Goal: Information Seeking & Learning: Check status

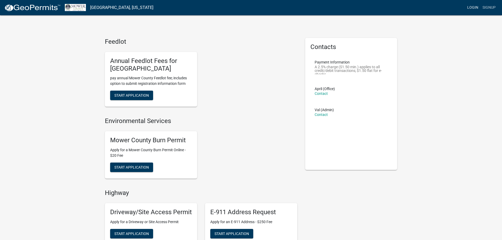
click at [475, 6] on link "Login" at bounding box center [472, 8] width 15 height 10
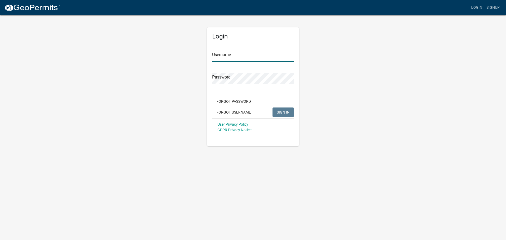
type input "reneet"
click at [279, 111] on span "SIGN IN" at bounding box center [283, 112] width 13 height 4
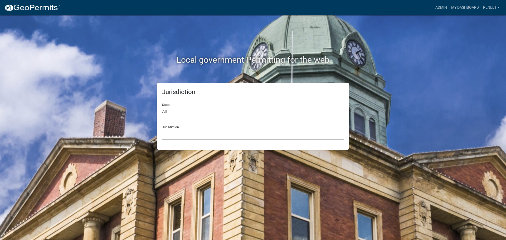
click at [171, 132] on select "[GEOGRAPHIC_DATA], [US_STATE] [GEOGRAPHIC_DATA], [US_STATE][PERSON_NAME][GEOGRA…" at bounding box center [253, 134] width 182 height 11
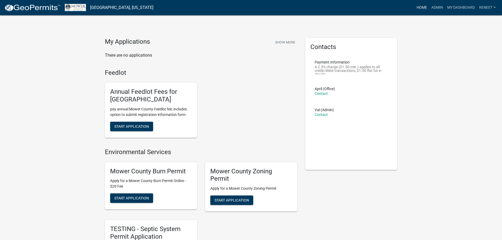
click at [421, 5] on link "Home" at bounding box center [421, 8] width 15 height 10
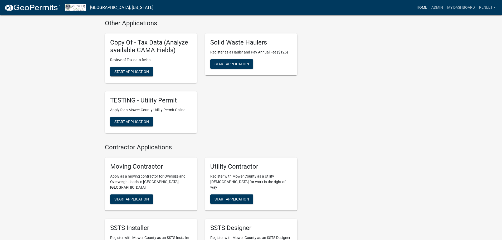
scroll to position [297, 0]
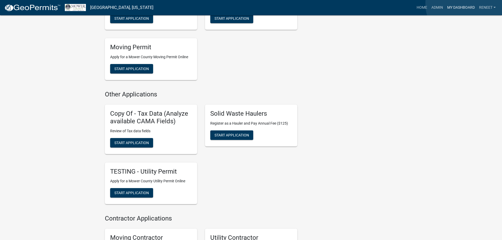
click at [465, 4] on link "My Dashboard" at bounding box center [461, 8] width 32 height 10
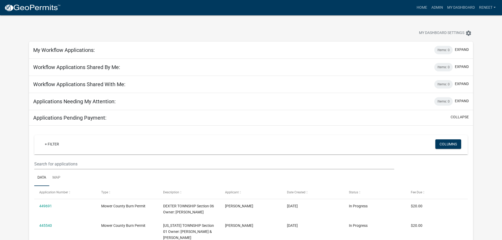
click at [68, 50] on h5 "My Workflow Applications:" at bounding box center [64, 50] width 62 height 6
click at [436, 30] on span "My Dashboard Settings" at bounding box center [441, 33] width 45 height 6
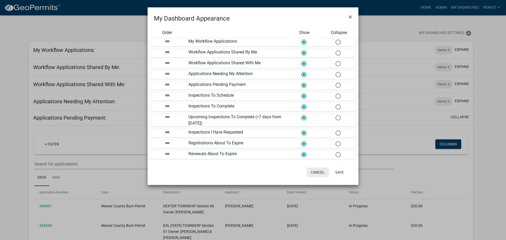
click at [315, 171] on button "Cancel" at bounding box center [317, 172] width 22 height 9
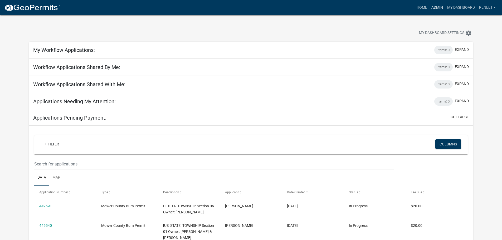
click at [439, 5] on link "Admin" at bounding box center [437, 8] width 16 height 10
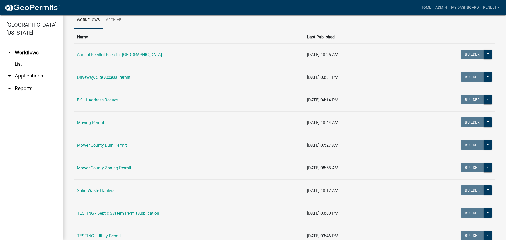
scroll to position [70, 0]
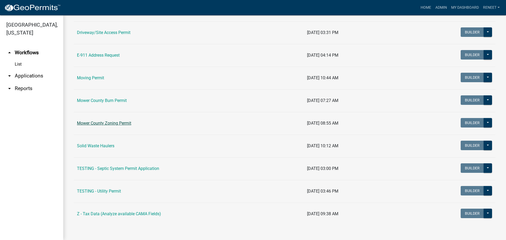
click at [119, 122] on link "Mower County Zoning Permit" at bounding box center [104, 123] width 54 height 5
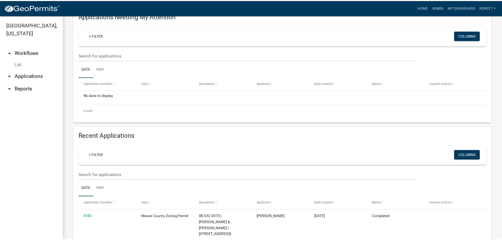
scroll to position [105, 0]
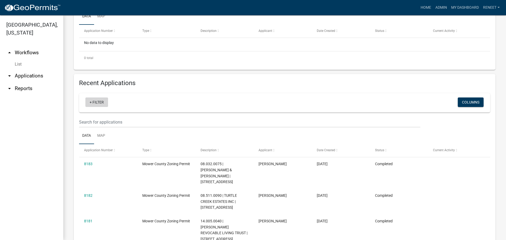
click at [97, 100] on link "+ Filter" at bounding box center [96, 101] width 23 height 9
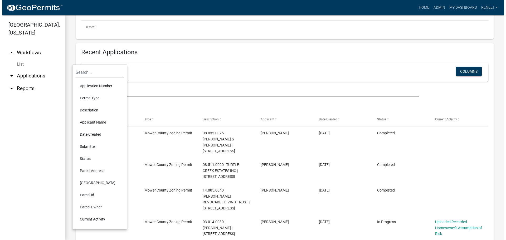
scroll to position [158, 0]
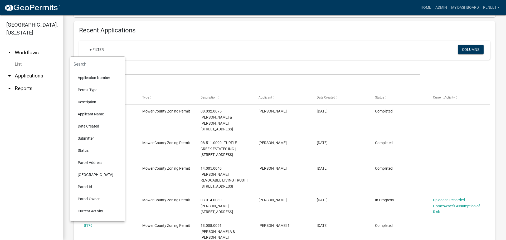
click at [86, 186] on li "Parcel Id" at bounding box center [97, 187] width 48 height 12
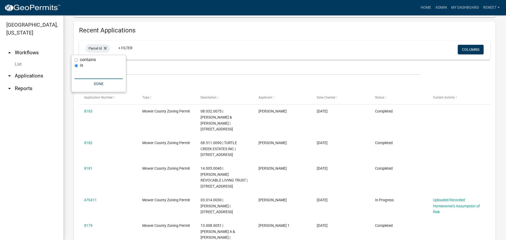
click at [80, 75] on input "text" at bounding box center [99, 73] width 48 height 11
click at [83, 72] on input "text" at bounding box center [99, 73] width 48 height 11
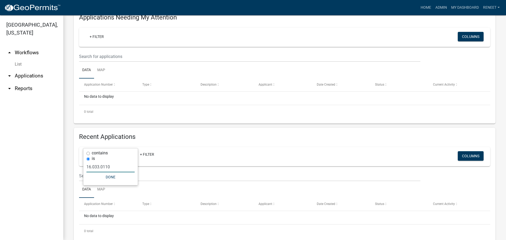
scroll to position [65, 0]
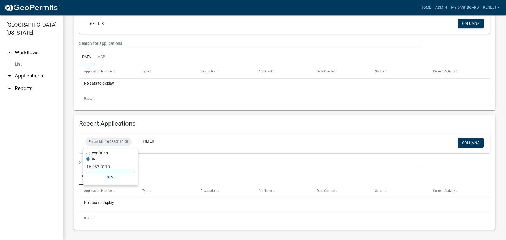
type input "16.033.0110"
click at [107, 177] on button "Done" at bounding box center [110, 176] width 48 height 9
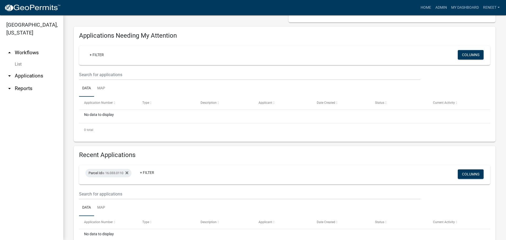
scroll to position [12, 0]
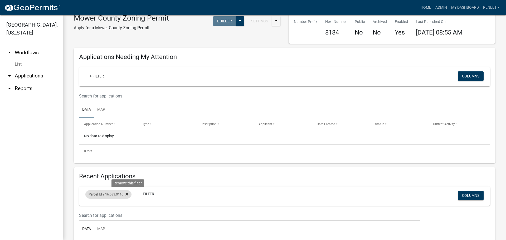
click at [128, 194] on fa-icon at bounding box center [125, 194] width 5 height 8
click at [95, 76] on link "+ Filter" at bounding box center [96, 75] width 23 height 9
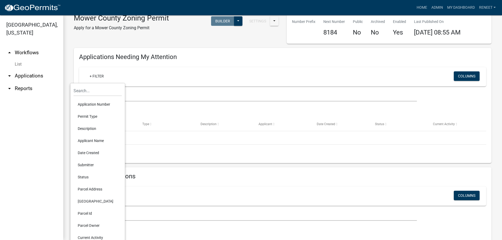
click at [93, 211] on li "Parcel Id" at bounding box center [97, 213] width 48 height 12
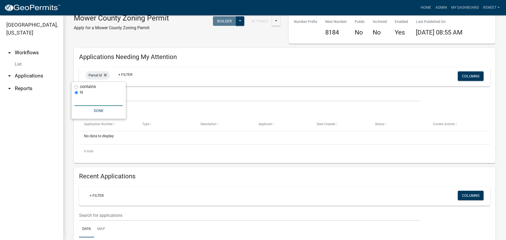
click at [89, 103] on input "text" at bounding box center [99, 100] width 48 height 11
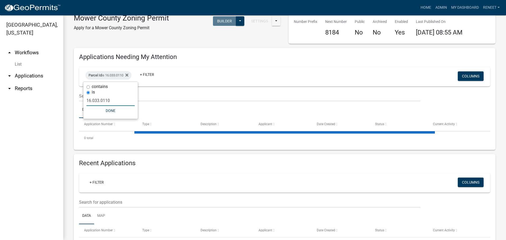
type input "16.033.0110"
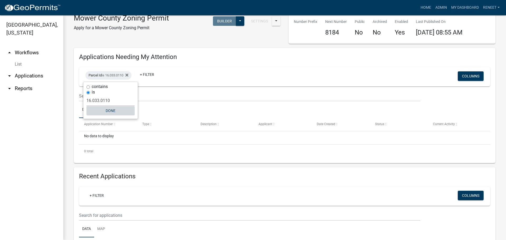
click at [112, 110] on button "Done" at bounding box center [110, 110] width 48 height 9
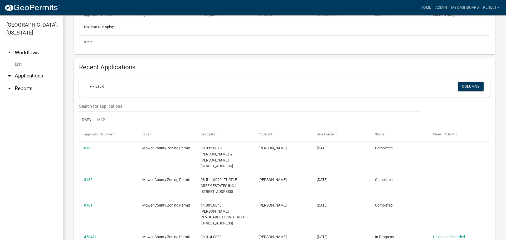
scroll to position [170, 0]
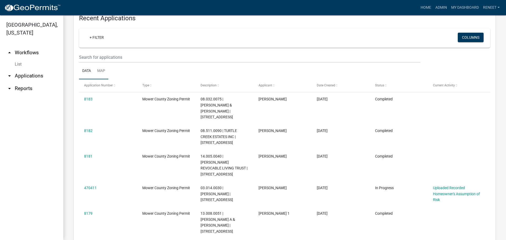
click at [101, 68] on link "Map" at bounding box center [101, 71] width 14 height 17
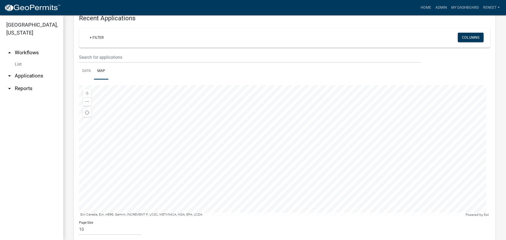
click at [250, 159] on div at bounding box center [284, 151] width 411 height 132
click at [279, 134] on div at bounding box center [284, 151] width 411 height 132
click at [299, 155] on div at bounding box center [284, 151] width 411 height 132
click at [86, 69] on link "Data" at bounding box center [86, 71] width 15 height 17
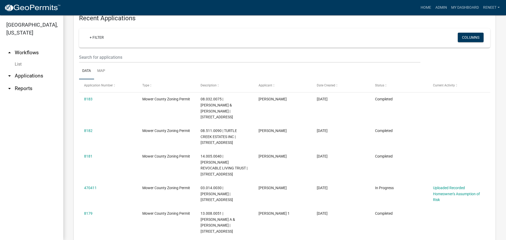
click at [27, 88] on link "arrow_drop_down Reports" at bounding box center [31, 88] width 63 height 13
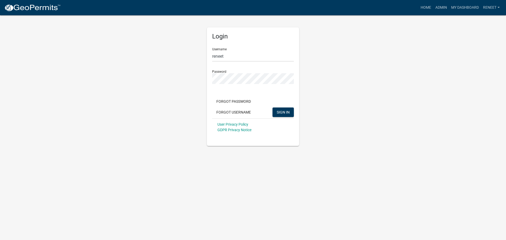
click at [10, 8] on img at bounding box center [32, 8] width 56 height 8
type input "reneet"
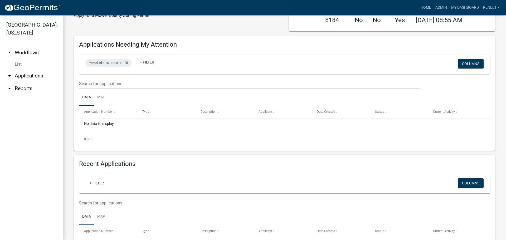
scroll to position [53, 0]
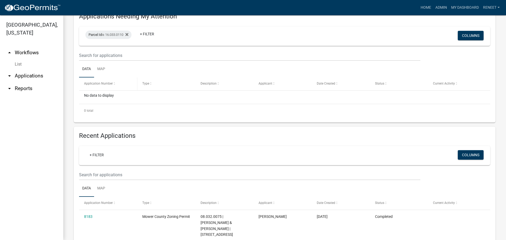
click at [92, 80] on datatable-header-cell "Application Number" at bounding box center [108, 83] width 58 height 13
click at [106, 84] on span "Application Number" at bounding box center [98, 84] width 29 height 4
click at [146, 85] on span "Type" at bounding box center [145, 84] width 7 height 4
click at [150, 84] on span at bounding box center [150, 84] width 3 height 4
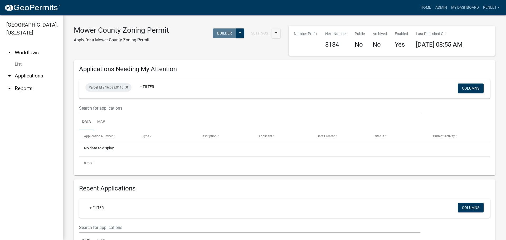
click at [33, 75] on link "arrow_drop_down Applications" at bounding box center [31, 76] width 63 height 13
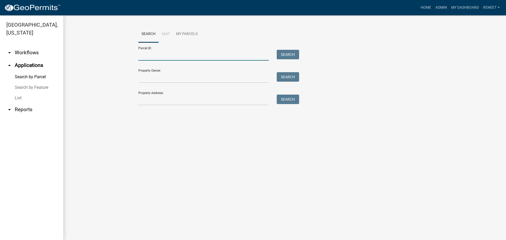
click at [147, 57] on input "Parcel ID:" at bounding box center [203, 55] width 130 height 11
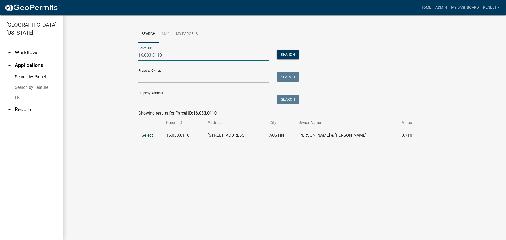
type input "16.033.0110"
click at [146, 134] on span "Select" at bounding box center [146, 135] width 11 height 5
